Goal: Task Accomplishment & Management: Manage account settings

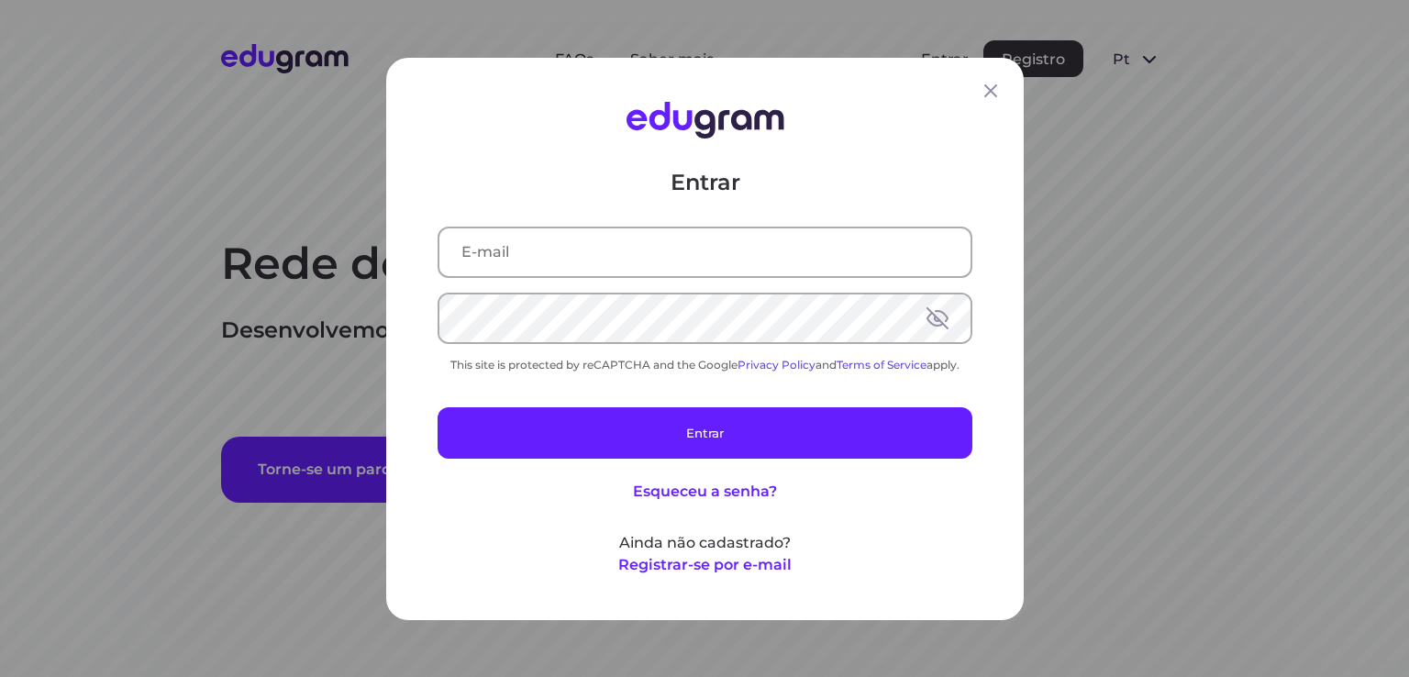
click at [686, 282] on div "Entrar This site is protected by reCAPTCHA and the Google Privacy Policy and Te…" at bounding box center [704, 371] width 535 height 408
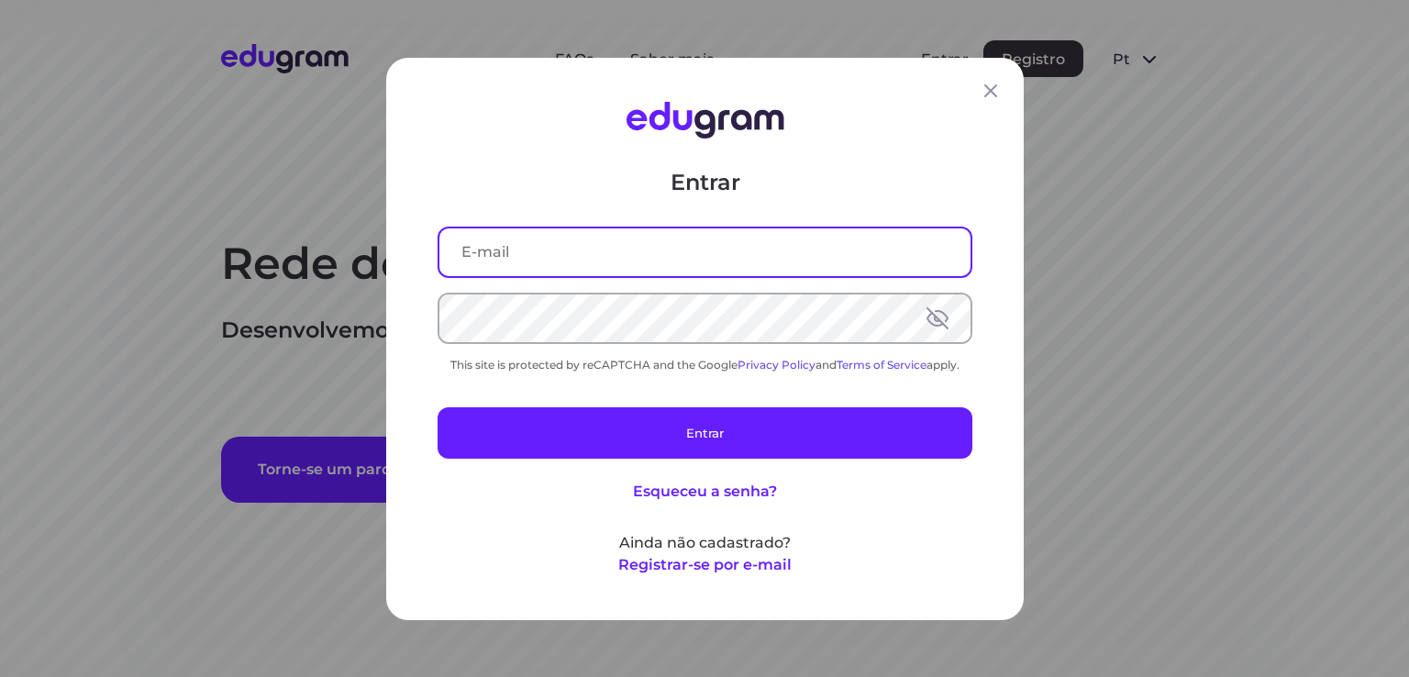
click at [701, 271] on input "text" at bounding box center [704, 251] width 531 height 48
click at [700, 229] on input "text" at bounding box center [704, 251] width 531 height 48
type input "jcs.siewert@gmail.com"
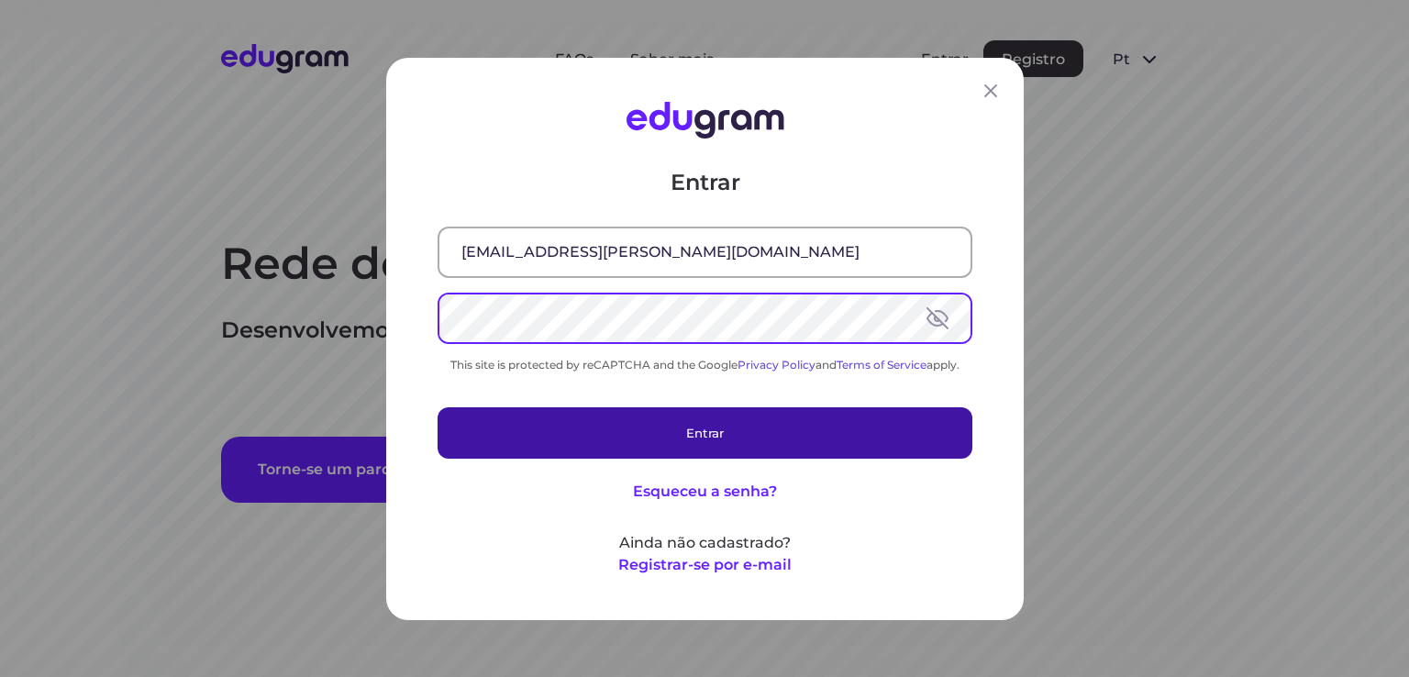
click at [657, 422] on button "Entrar" at bounding box center [704, 431] width 535 height 51
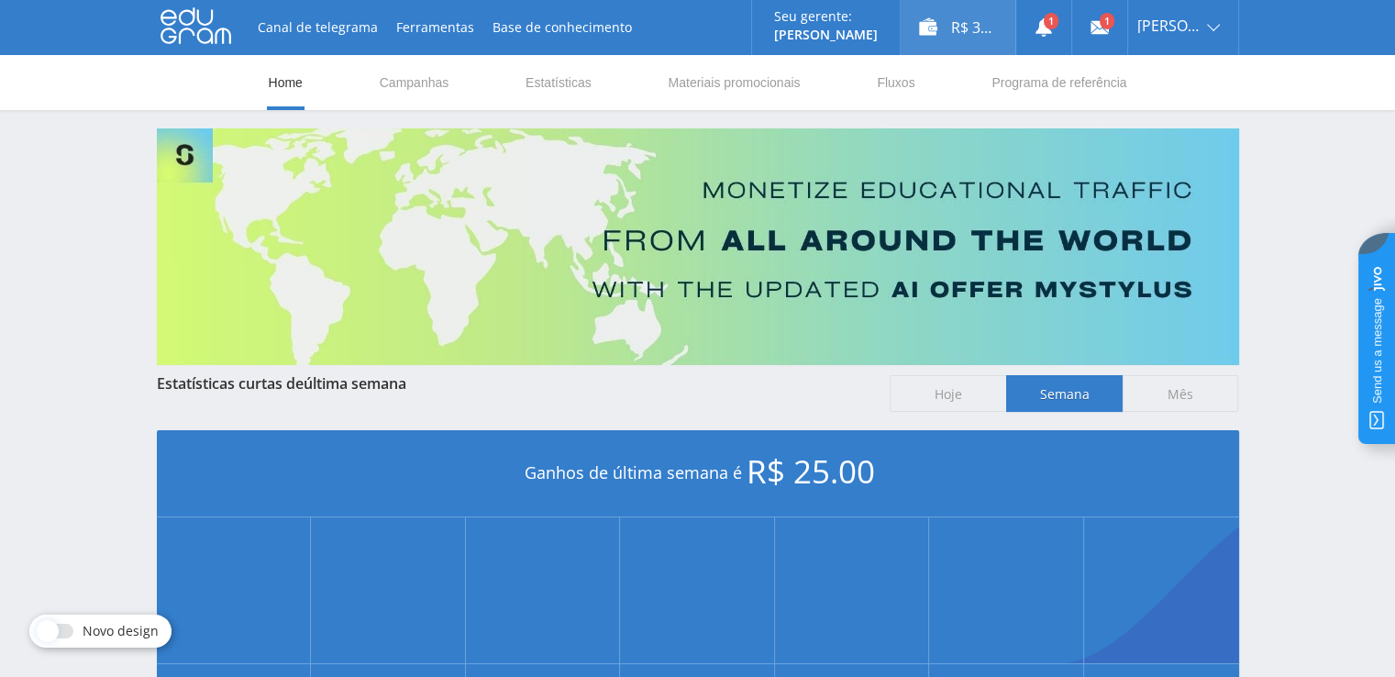
click at [961, 39] on div "R$ 33.00" at bounding box center [958, 27] width 115 height 55
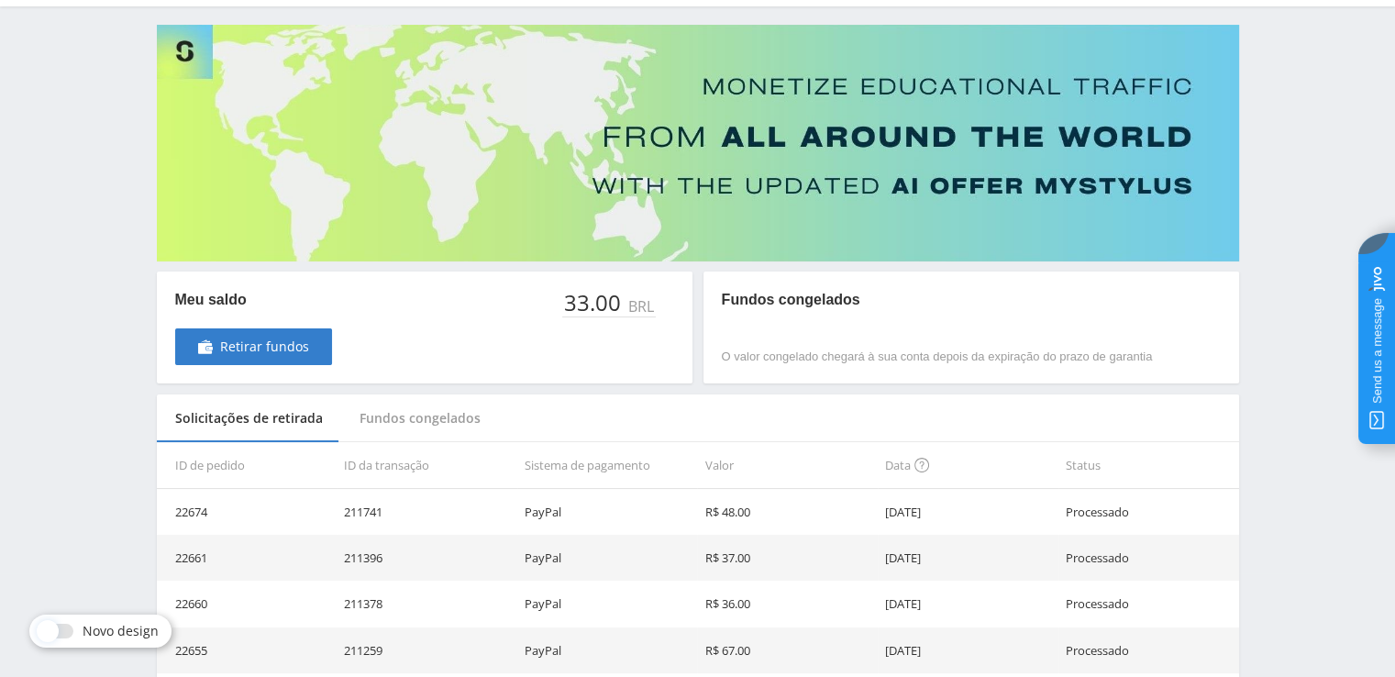
scroll to position [183, 0]
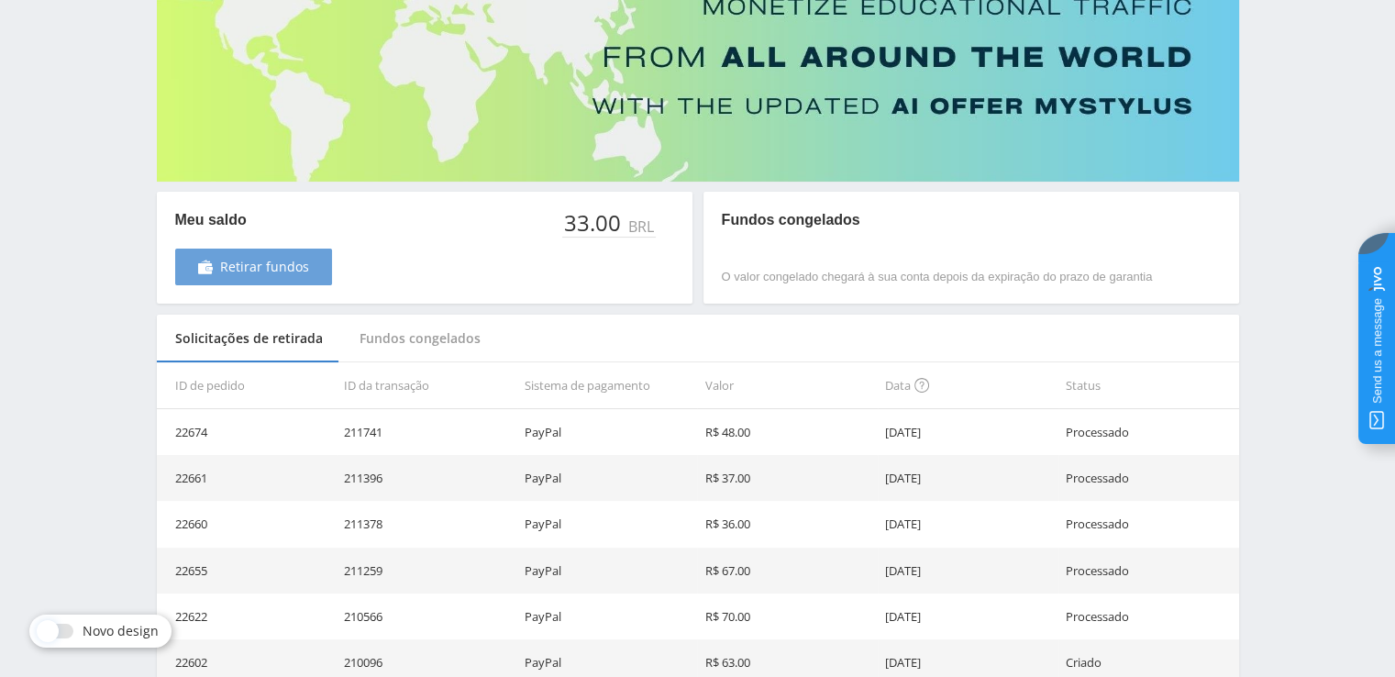
click at [298, 264] on span "Retirar fundos" at bounding box center [264, 267] width 89 height 15
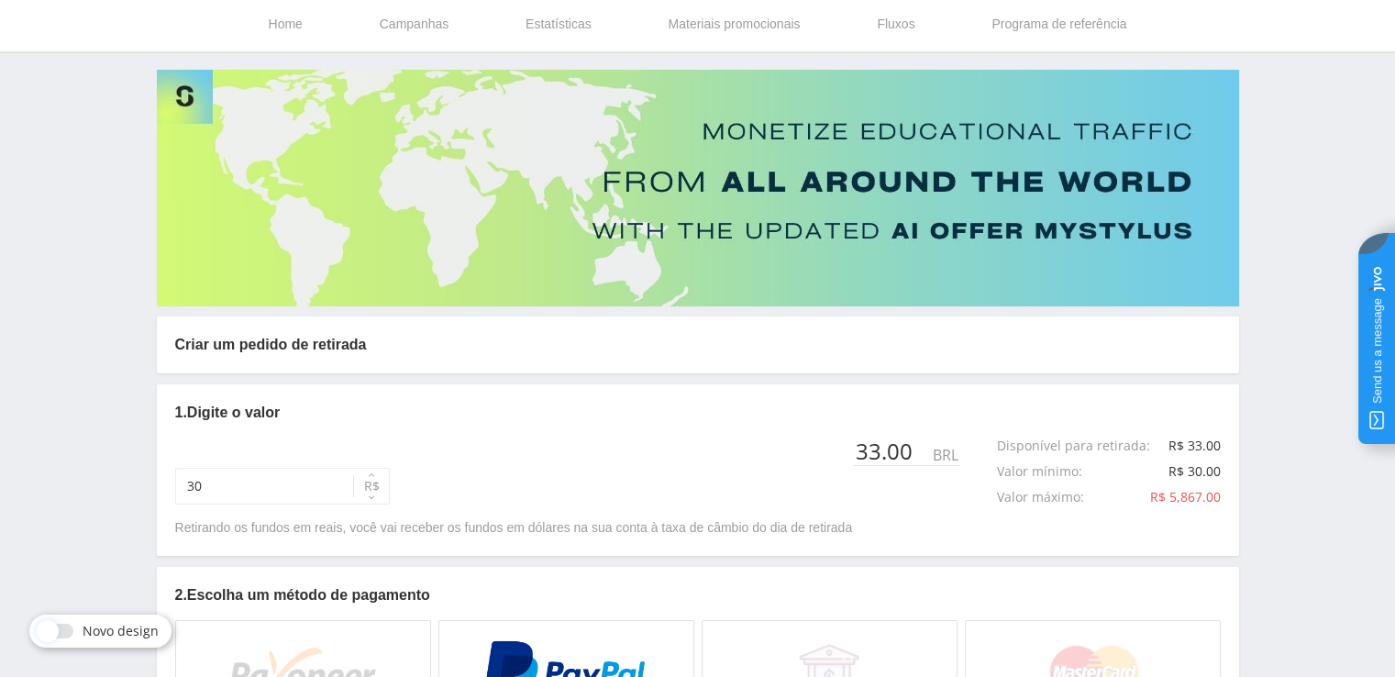
scroll to position [92, 0]
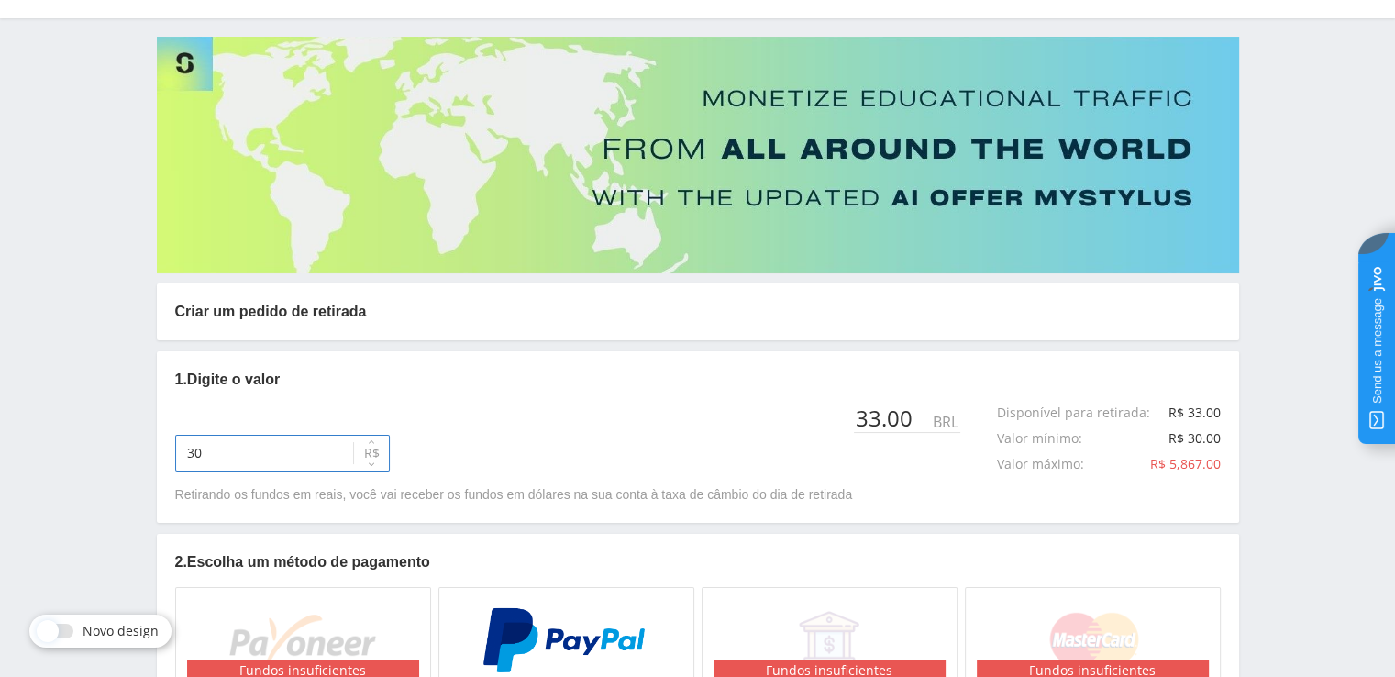
click at [282, 452] on input "30" at bounding box center [282, 453] width 215 height 37
type input "33"
click at [614, 467] on div "33 R$ 33.00 BRL Disponível para retirada : R$ 33.00 Valor mínimo : R$ 30.00 Val…" at bounding box center [697, 438] width 1045 height 66
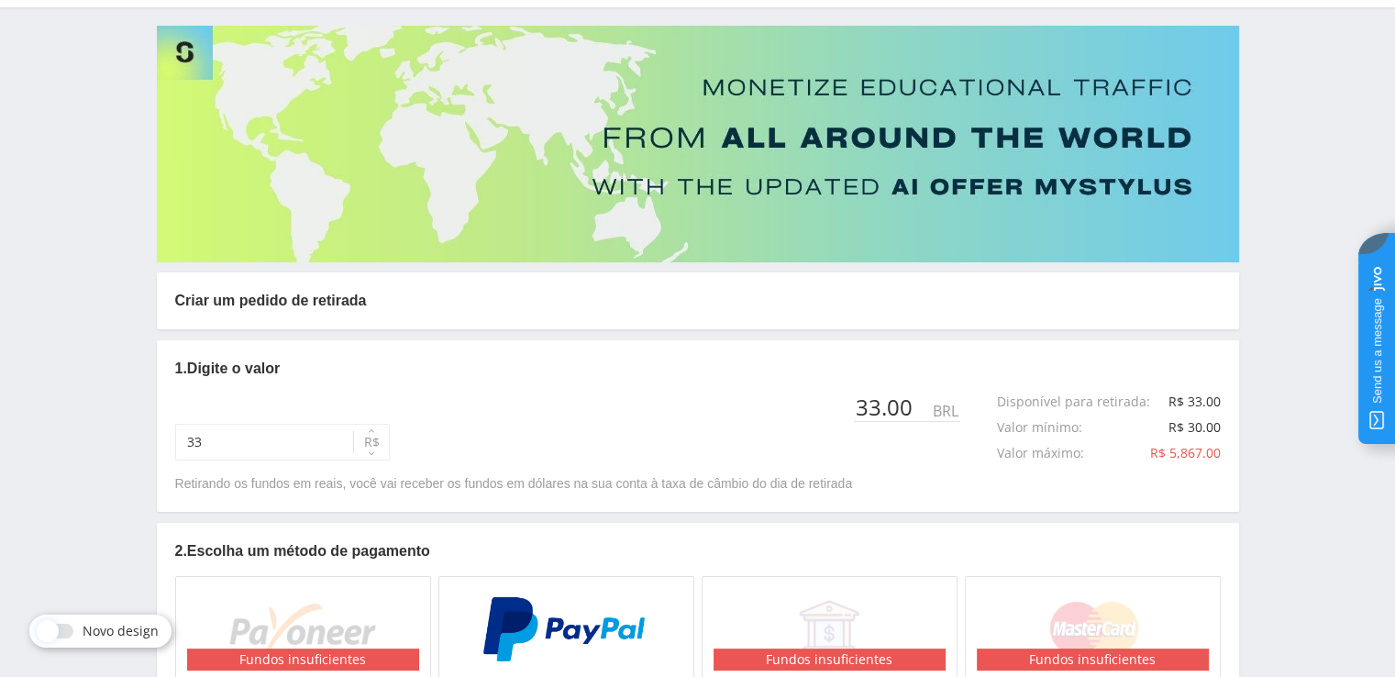
scroll to position [275, 0]
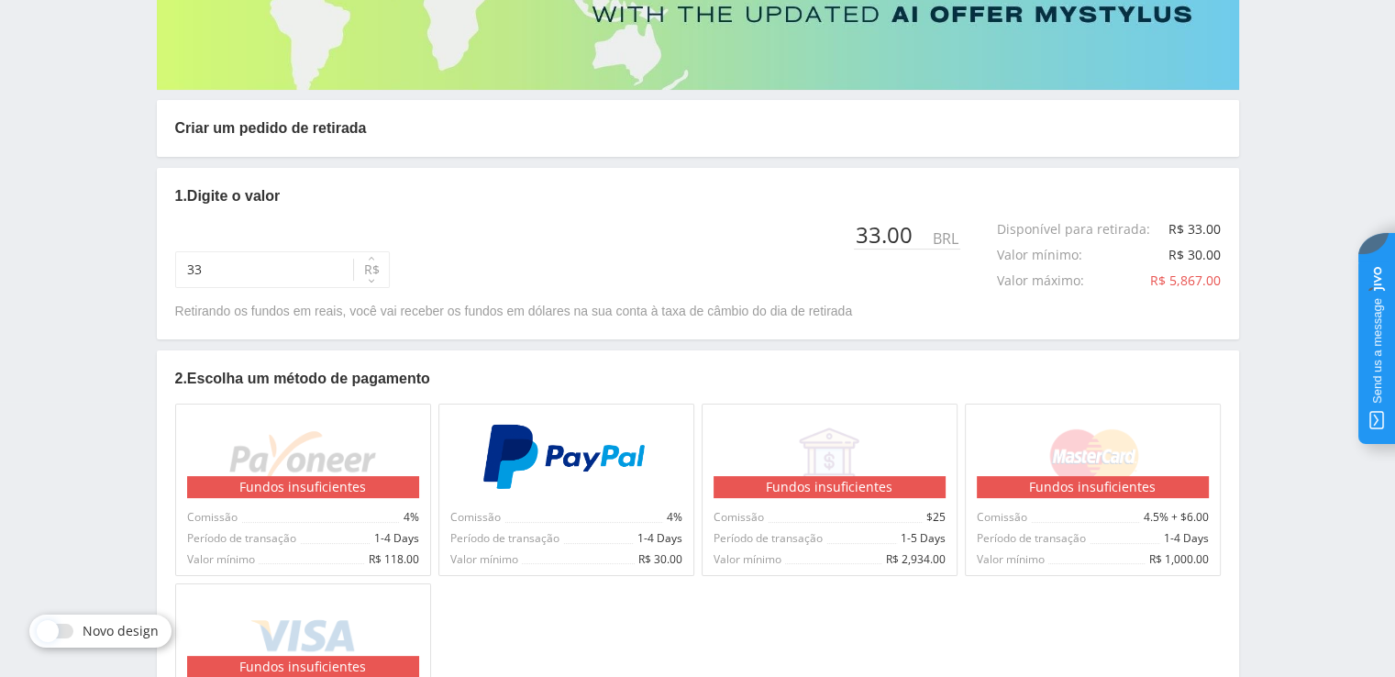
click at [613, 467] on img at bounding box center [566, 457] width 170 height 66
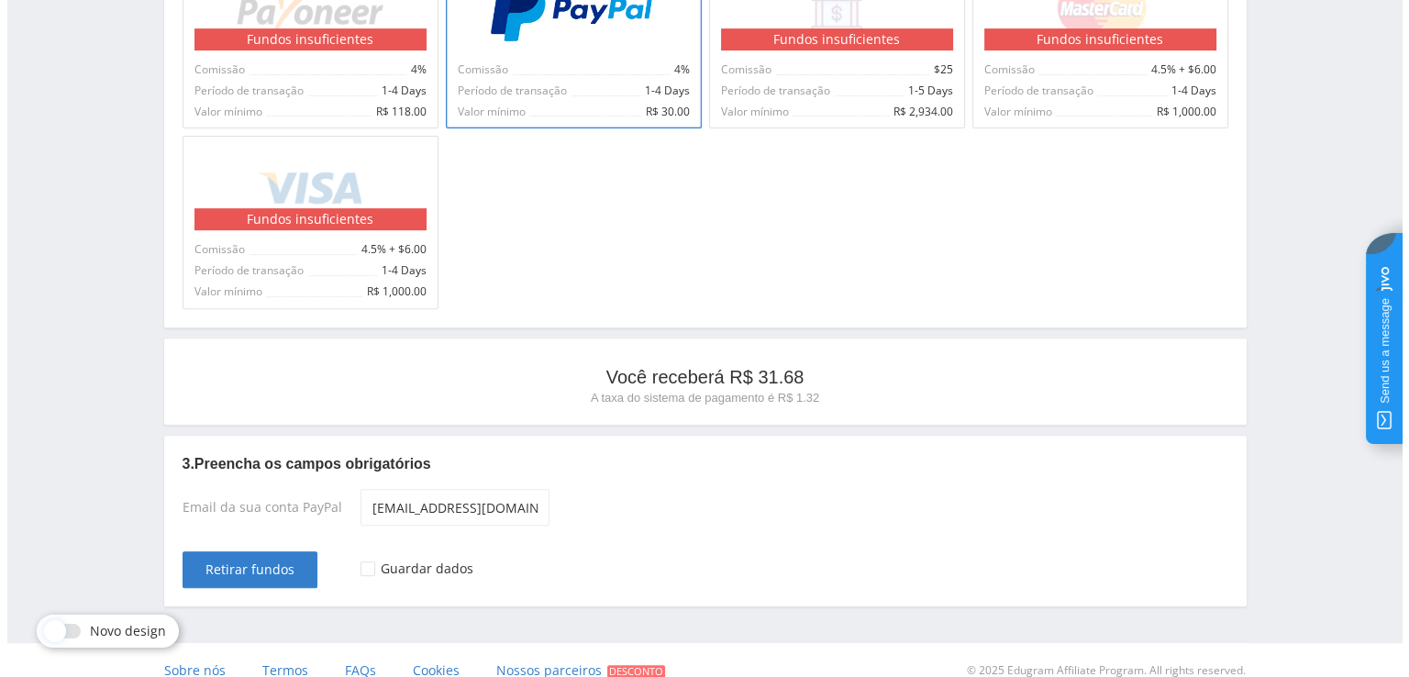
scroll to position [742, 0]
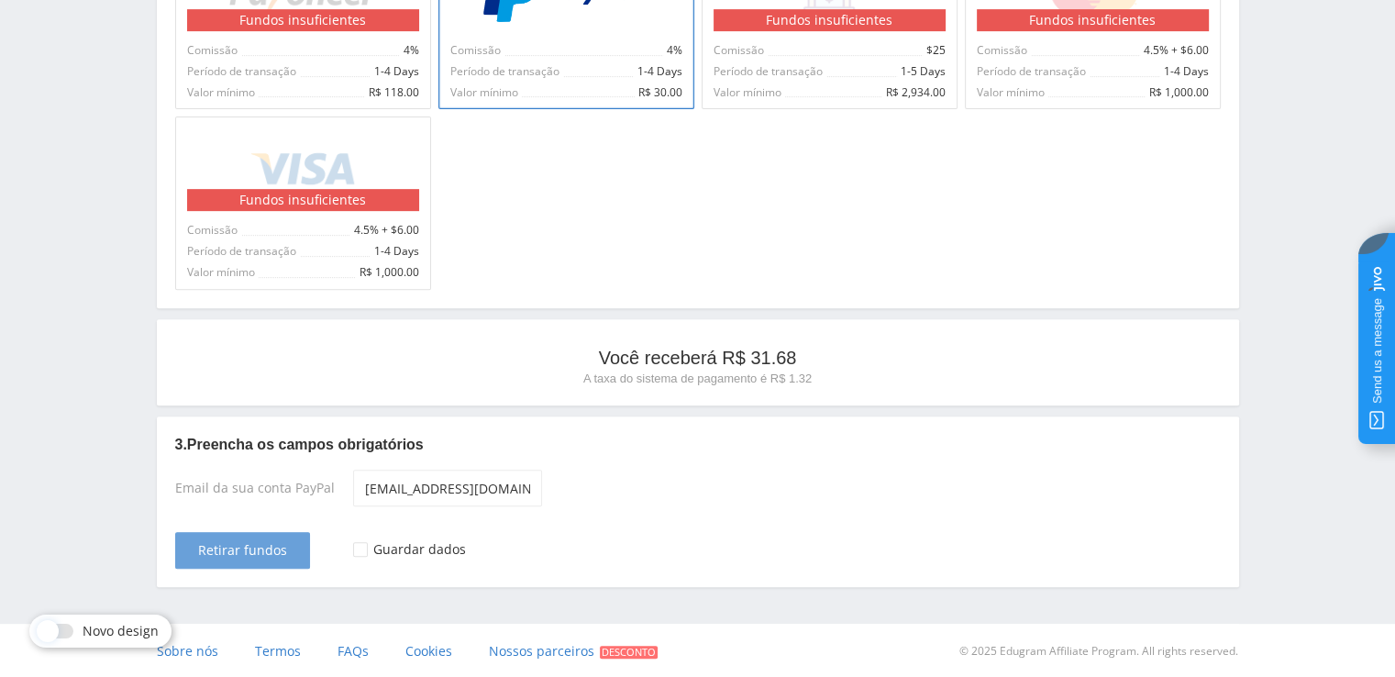
click at [238, 549] on span "Retirar fundos" at bounding box center [242, 550] width 89 height 15
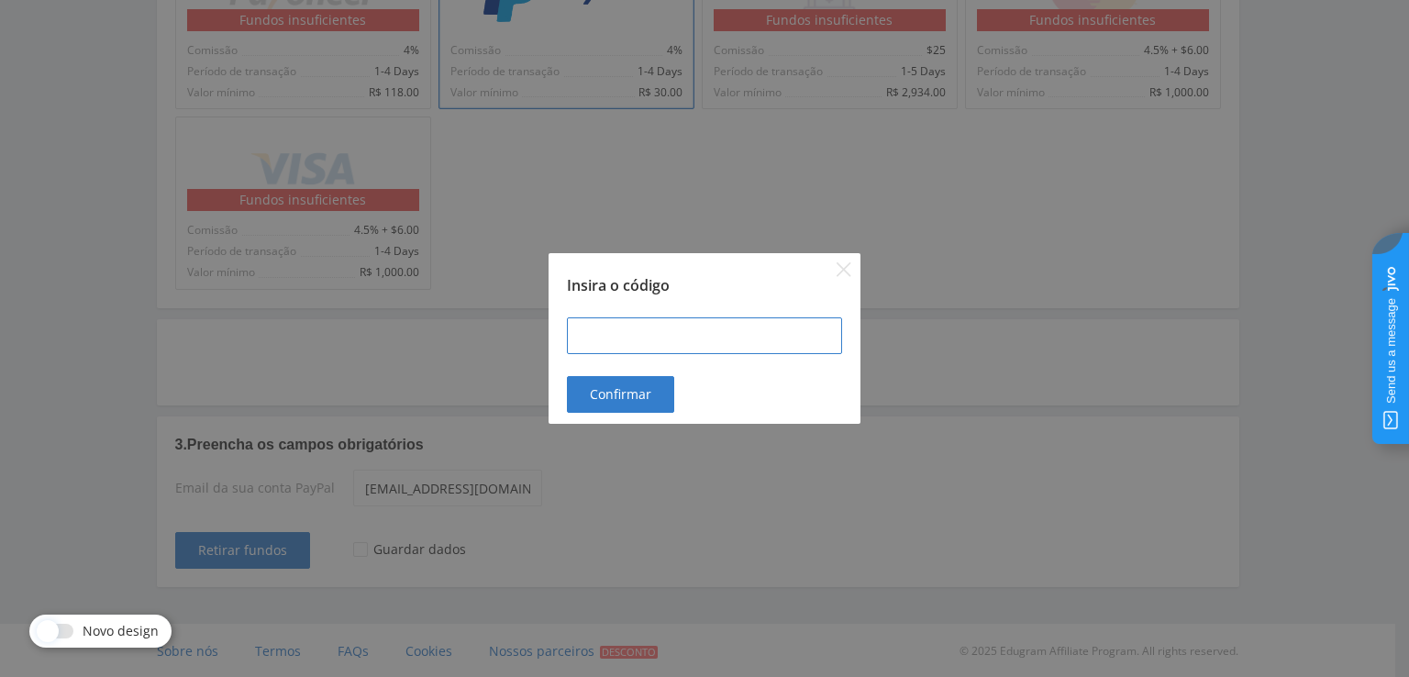
click at [656, 353] on input at bounding box center [704, 335] width 275 height 37
type input "101418"
click at [658, 380] on button "Confirmar" at bounding box center [620, 394] width 107 height 37
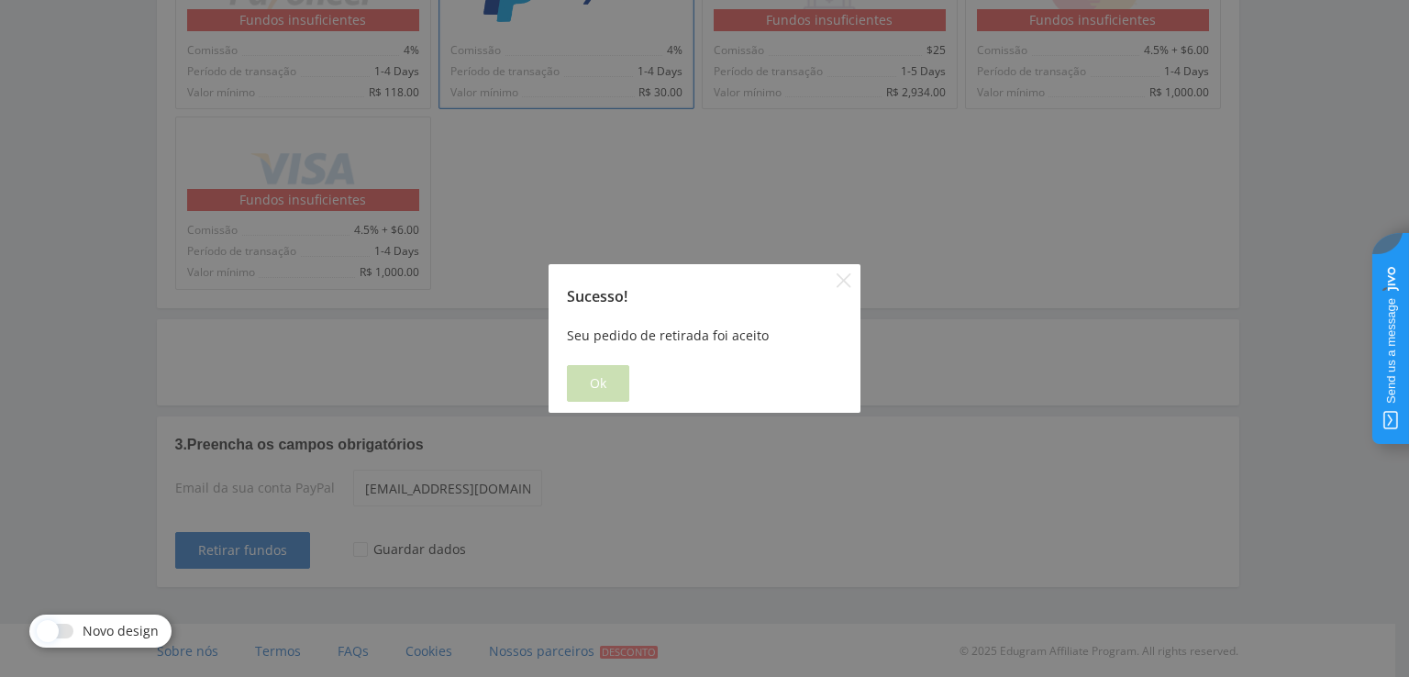
click at [622, 378] on button "Ok" at bounding box center [598, 383] width 62 height 37
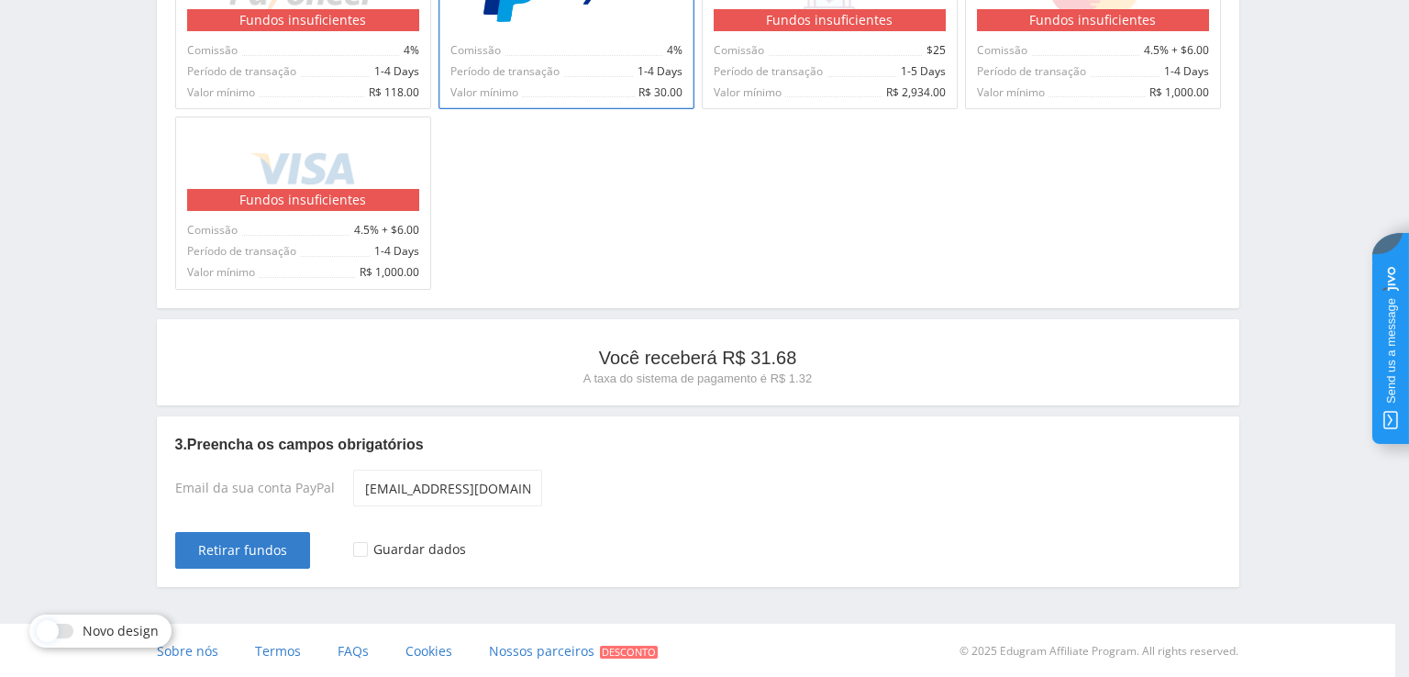
scroll to position [0, 0]
